Goal: Complete application form

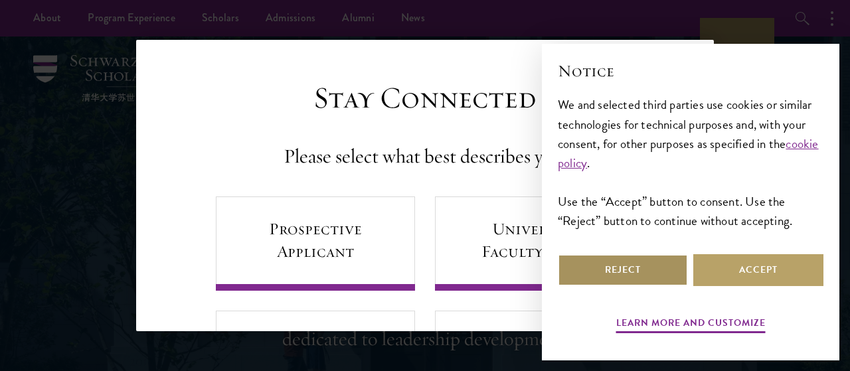
click at [578, 274] on button "Reject" at bounding box center [623, 270] width 130 height 32
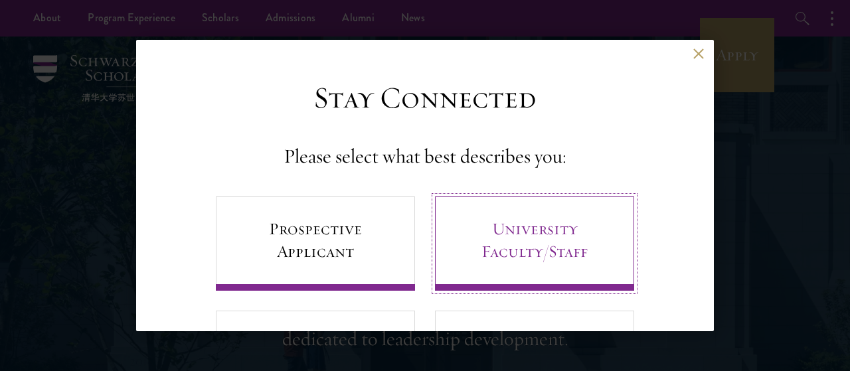
click at [512, 248] on link "University Faculty/Staff" at bounding box center [534, 244] width 199 height 94
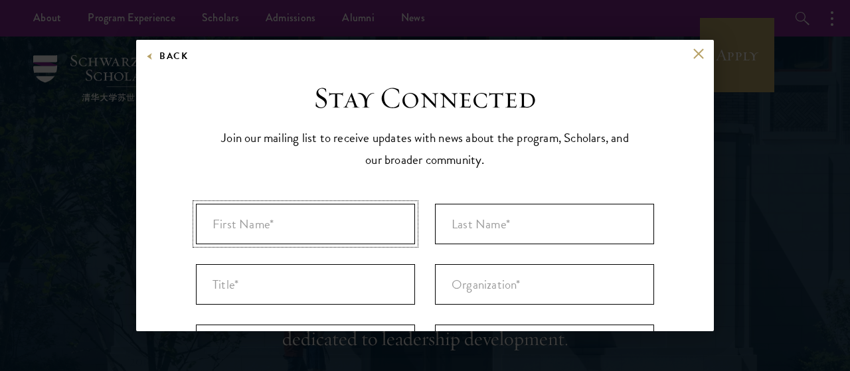
click at [260, 226] on input "First Name* *" at bounding box center [305, 224] width 219 height 41
type input "h"
type input "Hassina"
click at [508, 239] on input "Last Name* *" at bounding box center [544, 224] width 219 height 41
type input "Dziri"
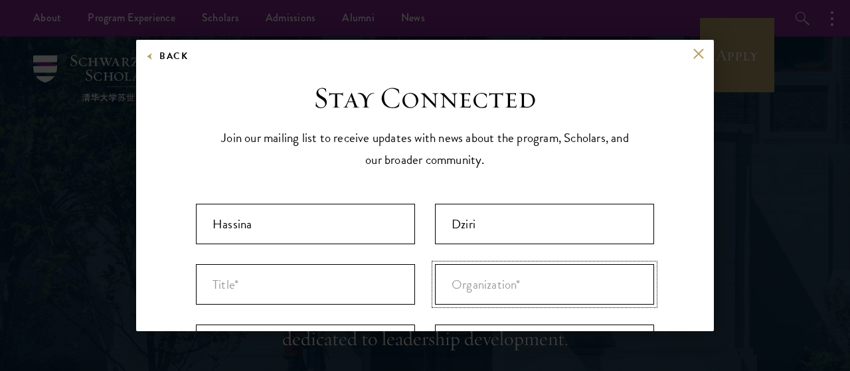
click at [480, 279] on input "Organization *" at bounding box center [544, 284] width 219 height 41
type input "u"
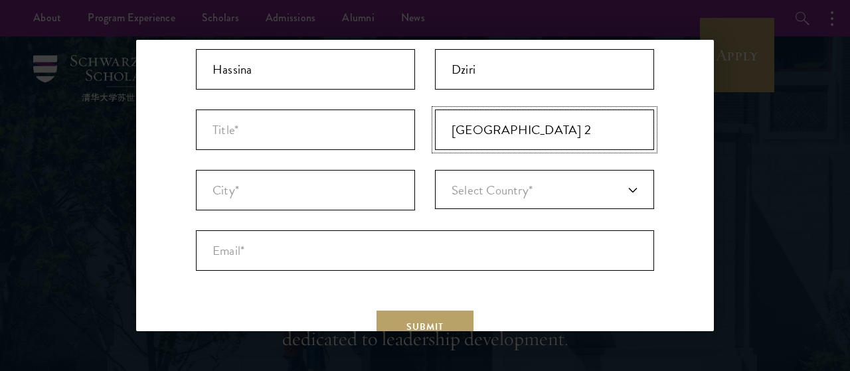
scroll to position [186, 0]
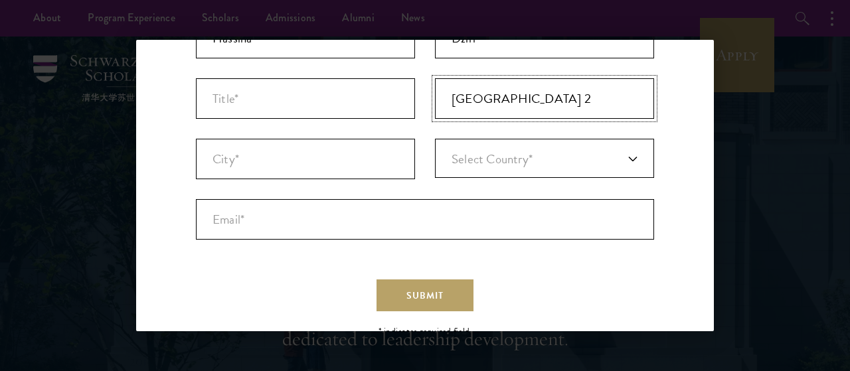
type input "[GEOGRAPHIC_DATA] 2"
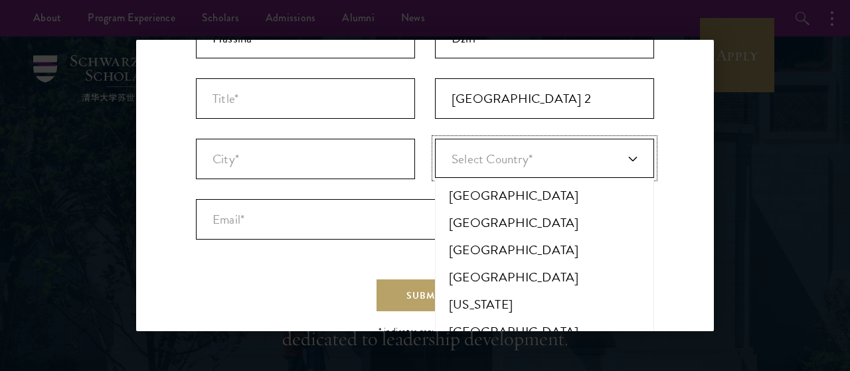
click at [634, 159] on link "Select Country*" at bounding box center [544, 158] width 219 height 39
click at [464, 274] on li "[GEOGRAPHIC_DATA]" at bounding box center [544, 277] width 211 height 27
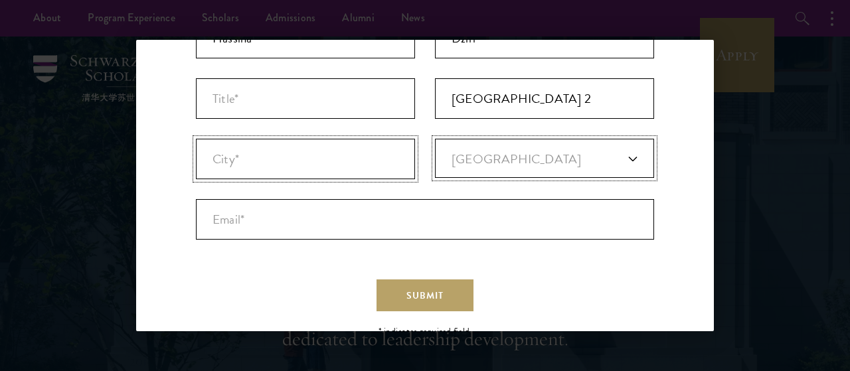
click at [218, 160] on input "City* *" at bounding box center [305, 159] width 219 height 41
click at [219, 159] on input "kolea" at bounding box center [305, 159] width 219 height 41
type input "Kolea"
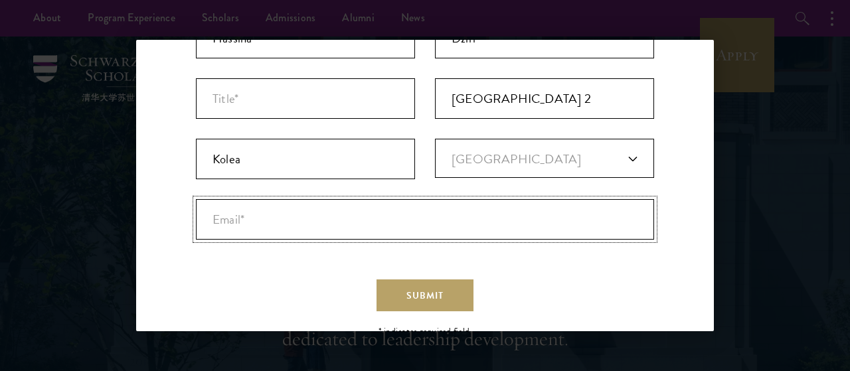
drag, startPoint x: 260, startPoint y: 213, endPoint x: 258, endPoint y: 222, distance: 8.9
click at [258, 222] on input "Email* *" at bounding box center [425, 219] width 458 height 41
type input "[EMAIL_ADDRESS][DOMAIN_NAME]"
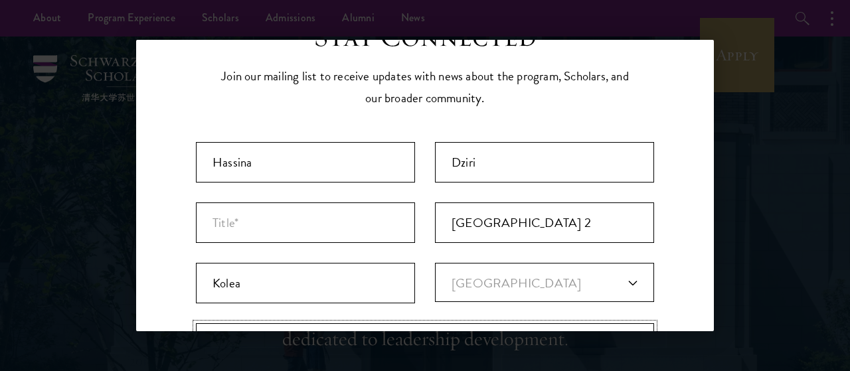
scroll to position [0, 0]
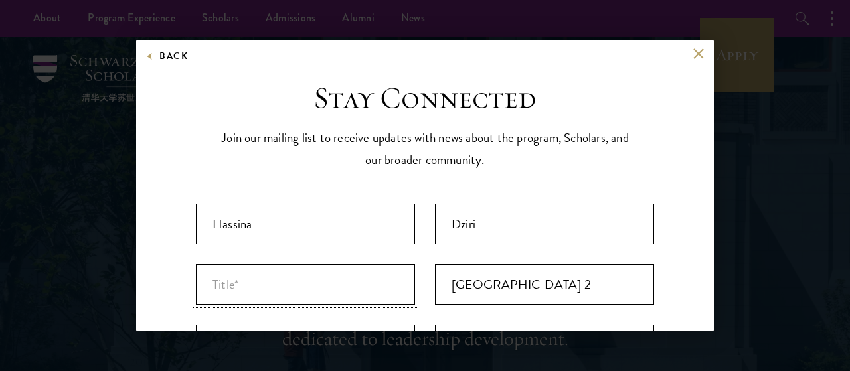
click at [228, 289] on input "Title *" at bounding box center [305, 284] width 219 height 41
paste input "Assistant Lecturer"
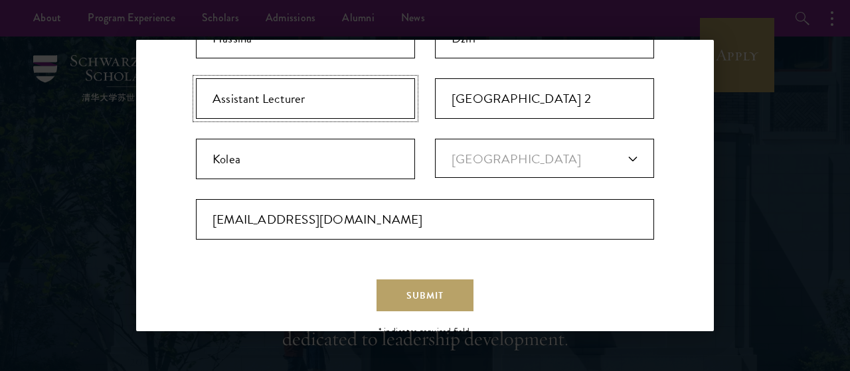
scroll to position [221, 0]
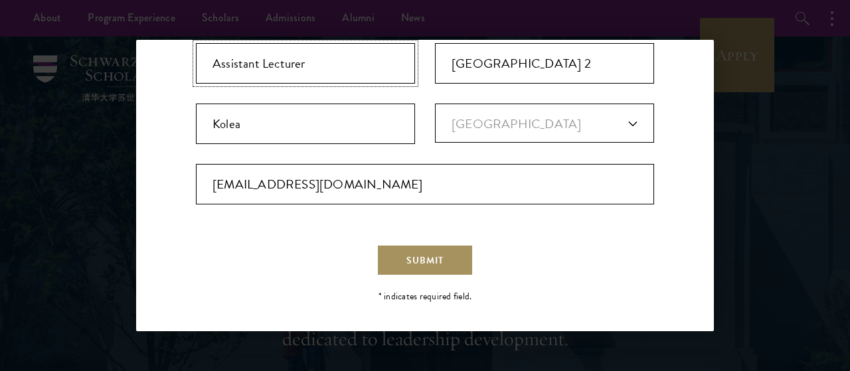
type input "Assistant Lecturer"
click at [456, 262] on button "Submit" at bounding box center [425, 260] width 97 height 32
